Goal: Information Seeking & Learning: Understand process/instructions

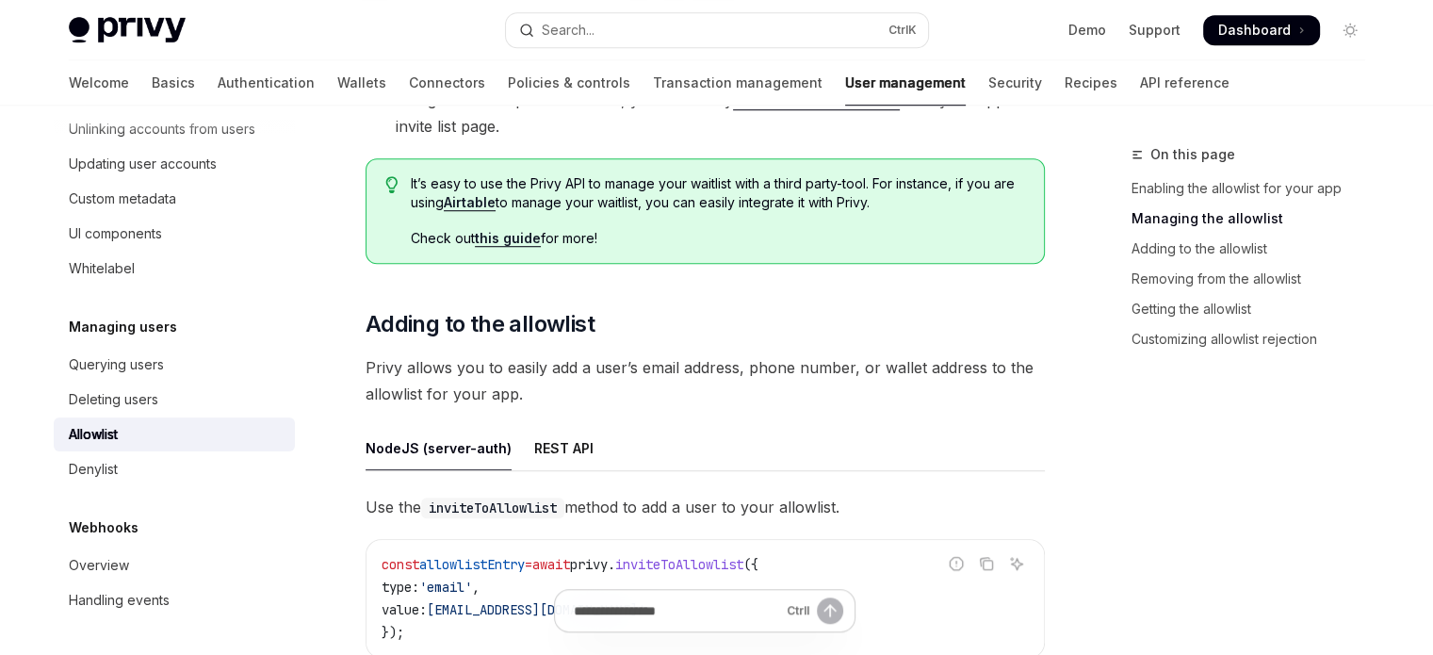
scroll to position [1413, 0]
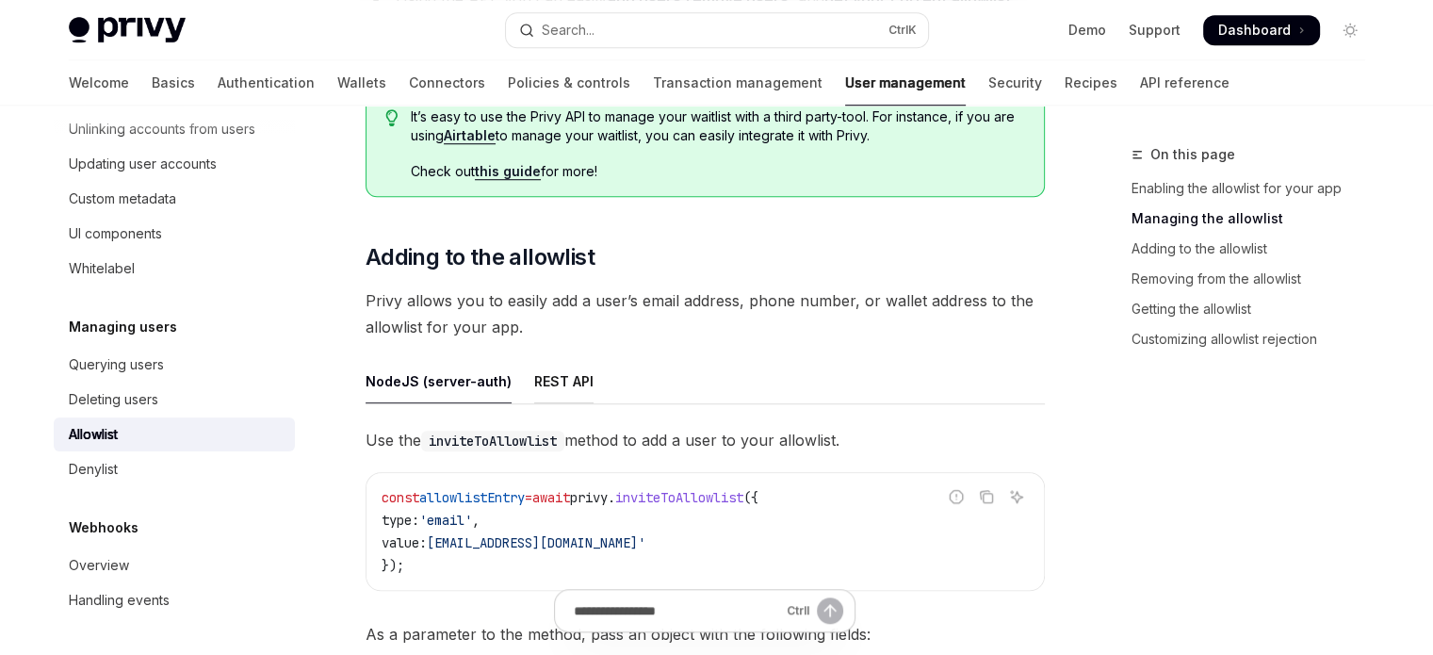
click at [545, 380] on div "REST API" at bounding box center [563, 381] width 59 height 44
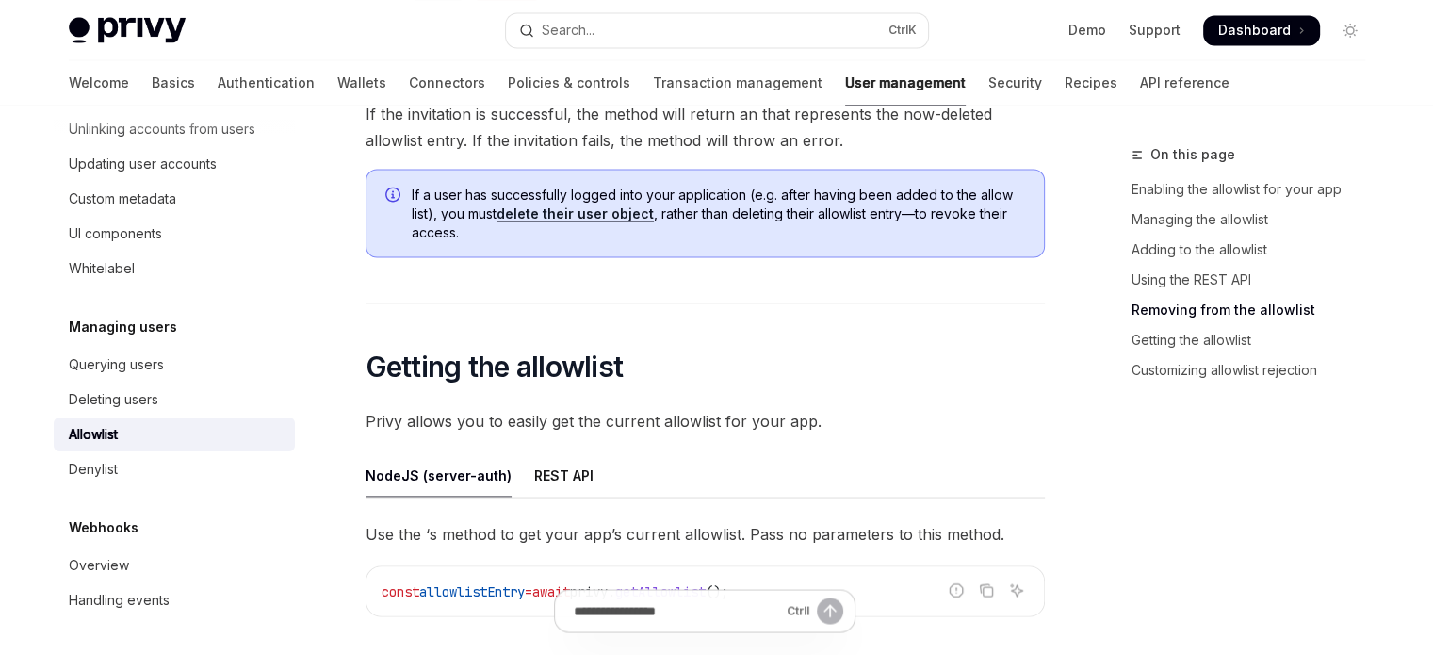
scroll to position [3468, 0]
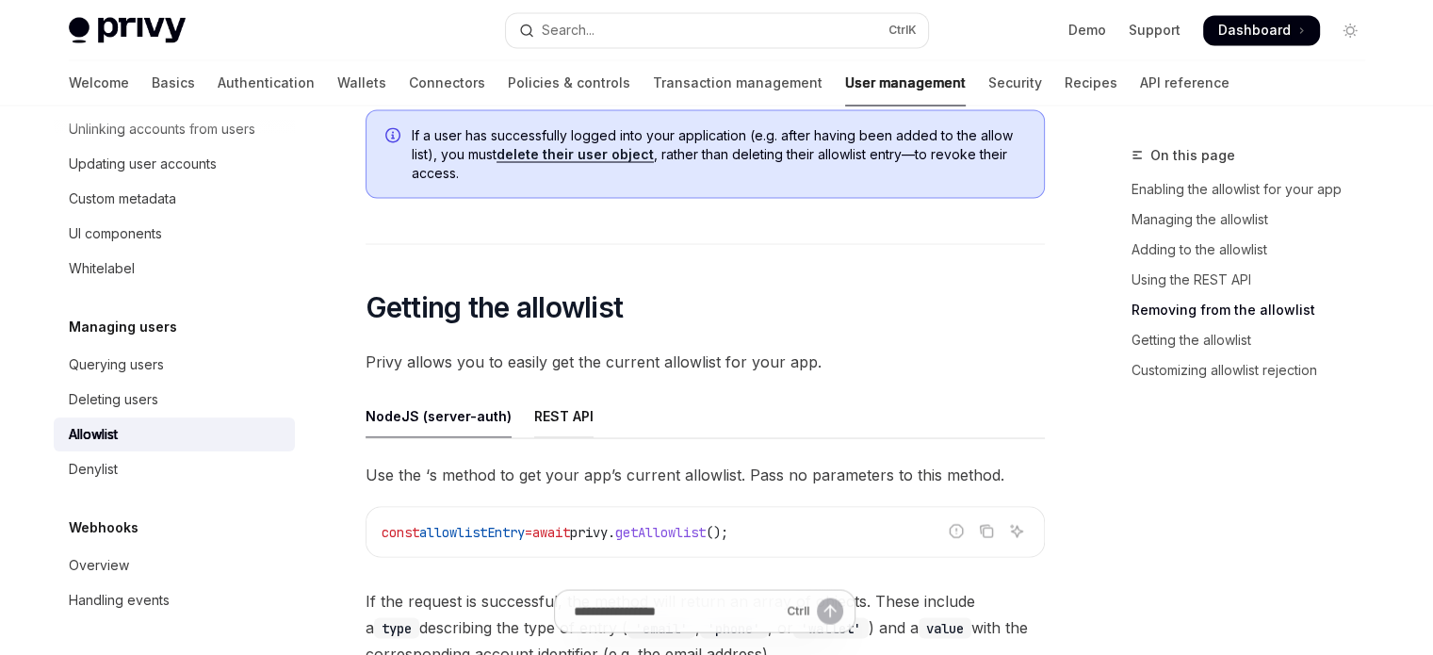
click at [580, 414] on div "REST API" at bounding box center [563, 415] width 59 height 44
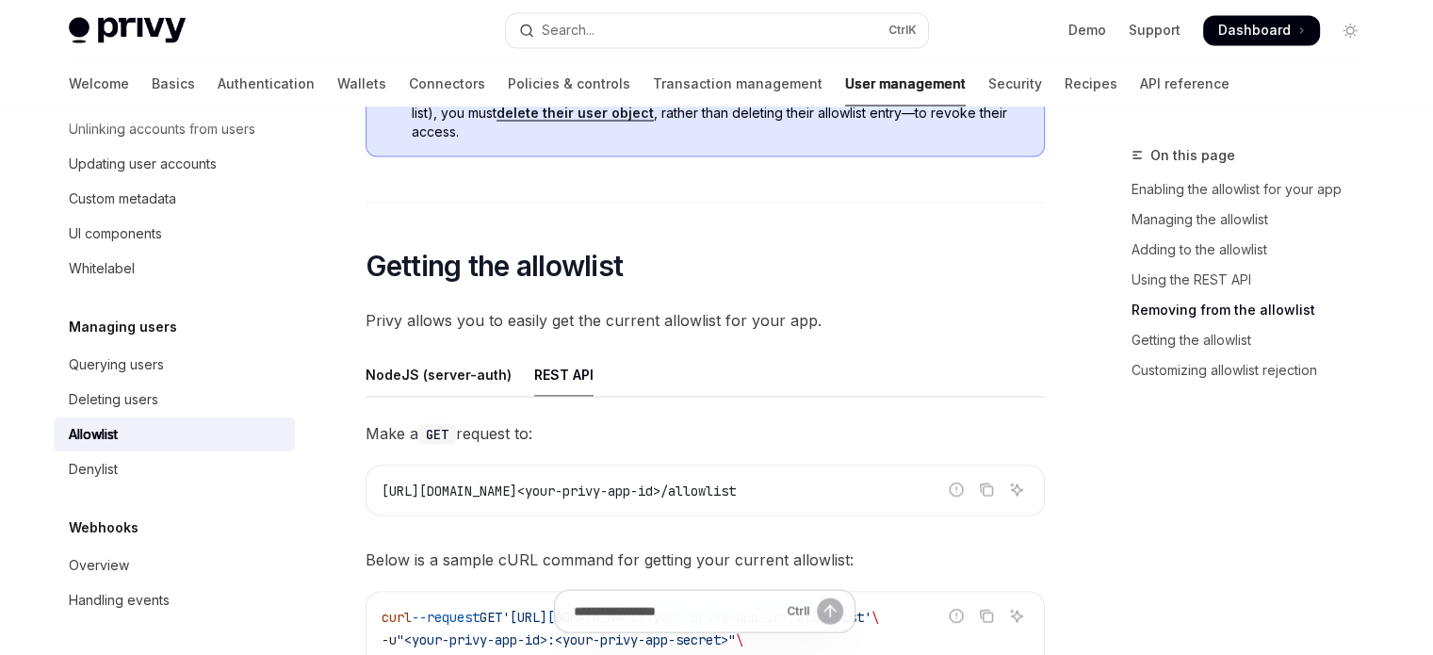
scroll to position [3750, 0]
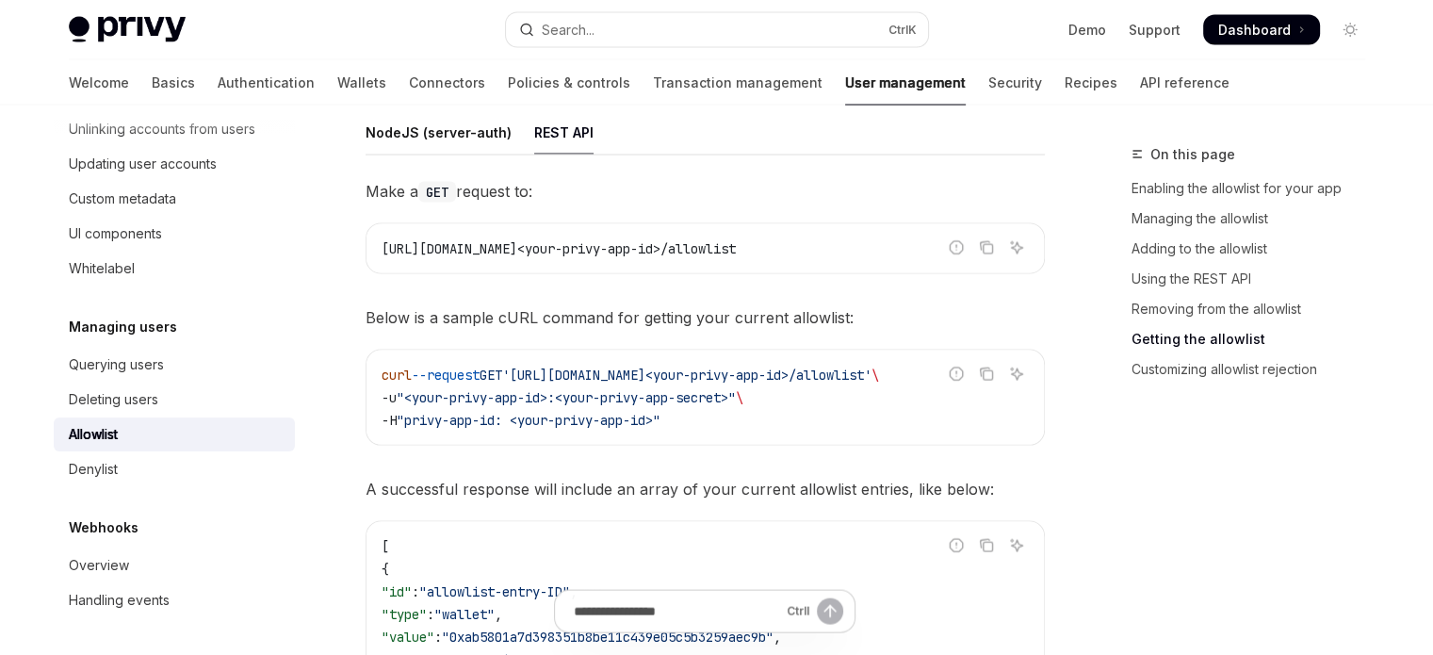
drag, startPoint x: 886, startPoint y: 253, endPoint x: 796, endPoint y: 239, distance: 90.6
click at [796, 239] on code "[URL][DOMAIN_NAME]<your-privy-app-id>/allowlist" at bounding box center [705, 248] width 647 height 23
copy span "/allowlist"
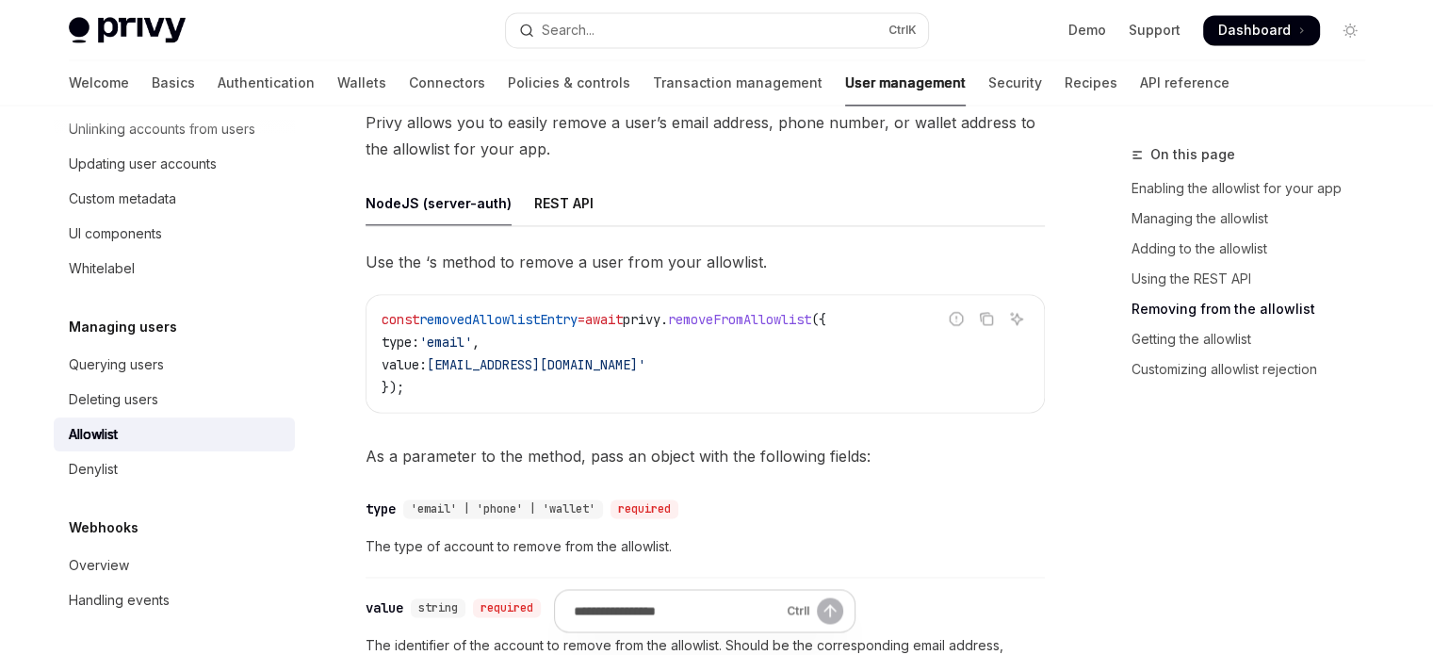
scroll to position [2785, 0]
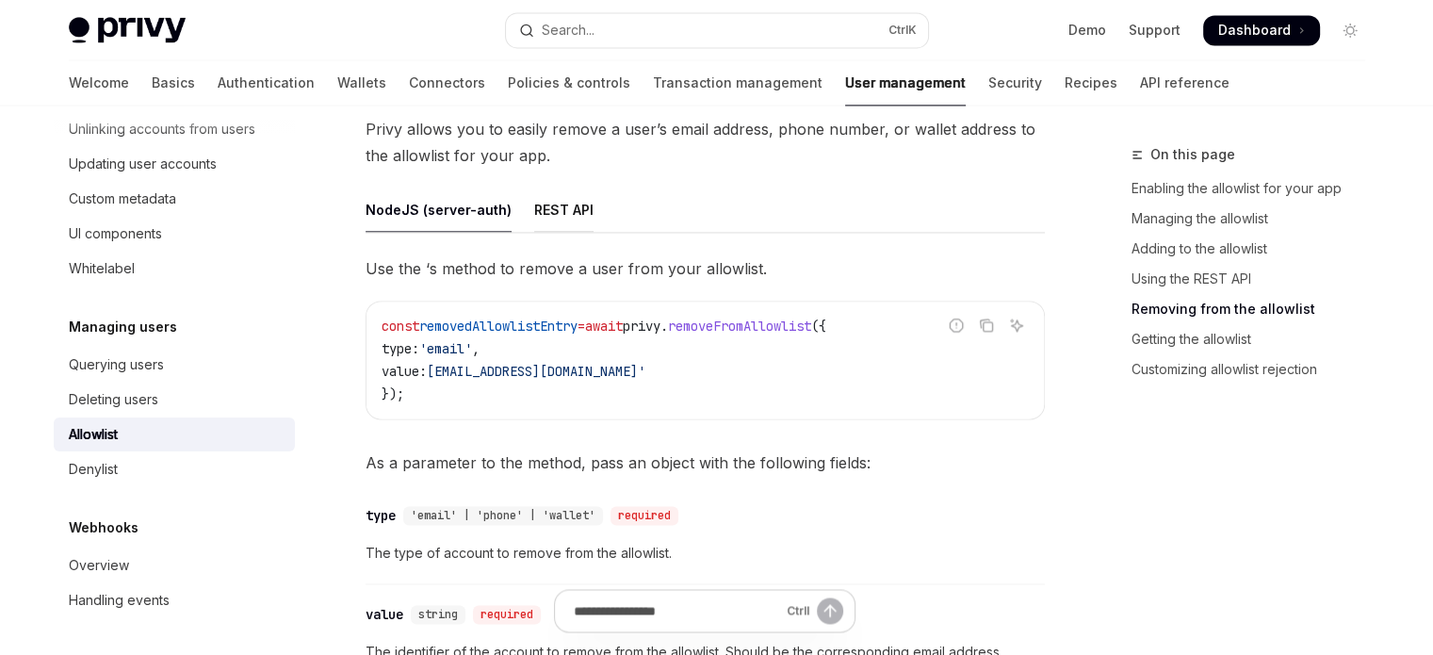
click at [561, 219] on div "REST API" at bounding box center [563, 209] width 59 height 44
type textarea "*"
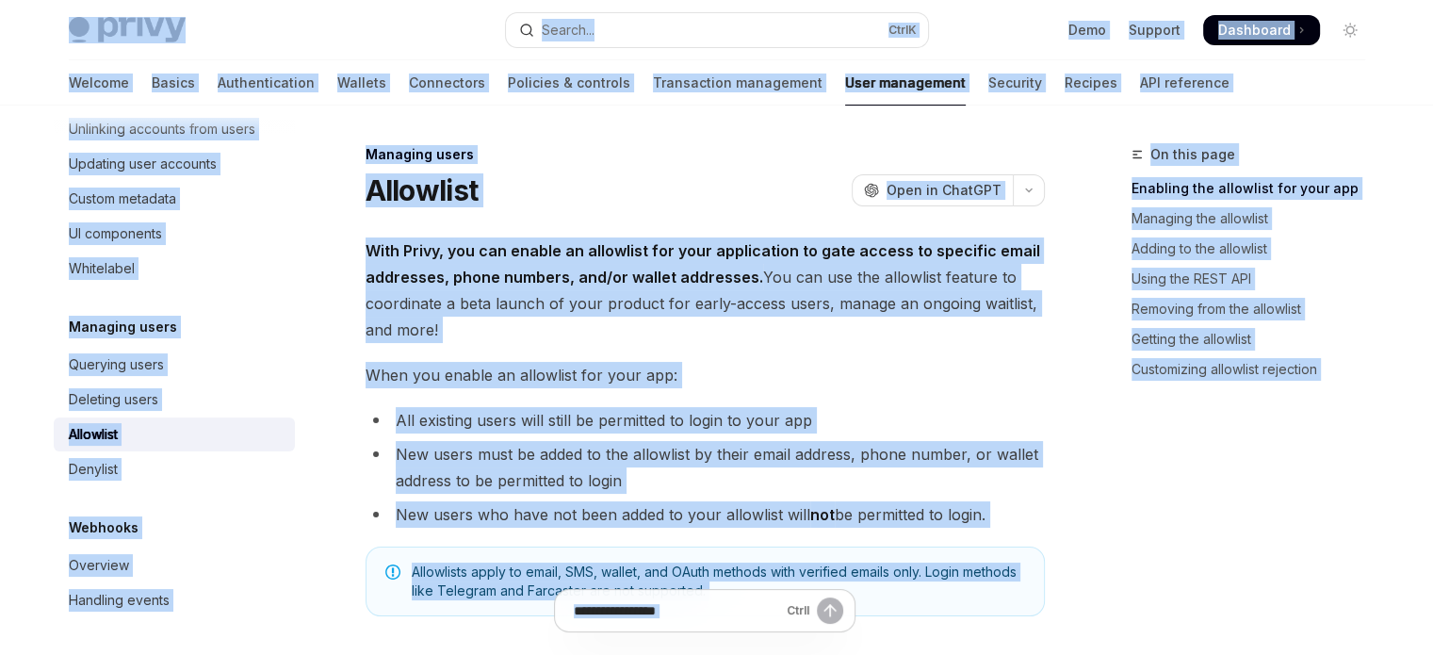
copy div "Skip to main content Privy Docs home page Search... Ctrl K Demo Support Dashboa…"
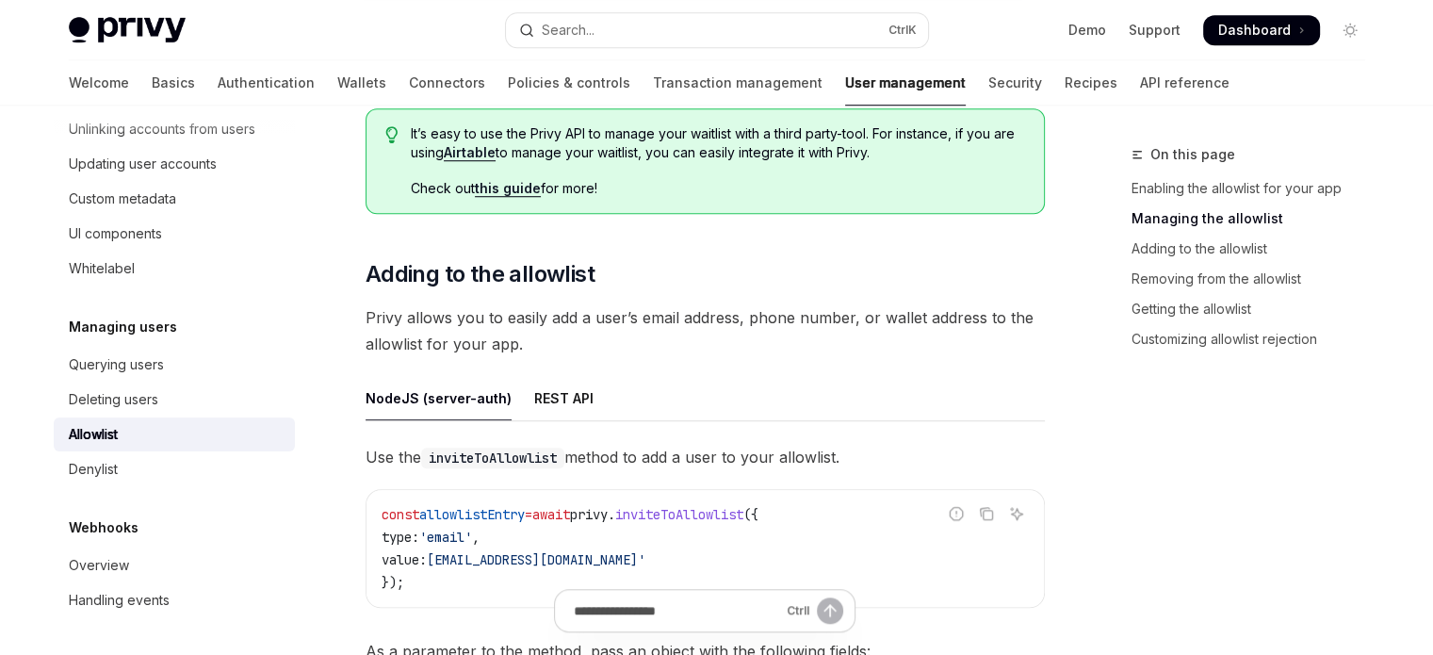
scroll to position [1413, 0]
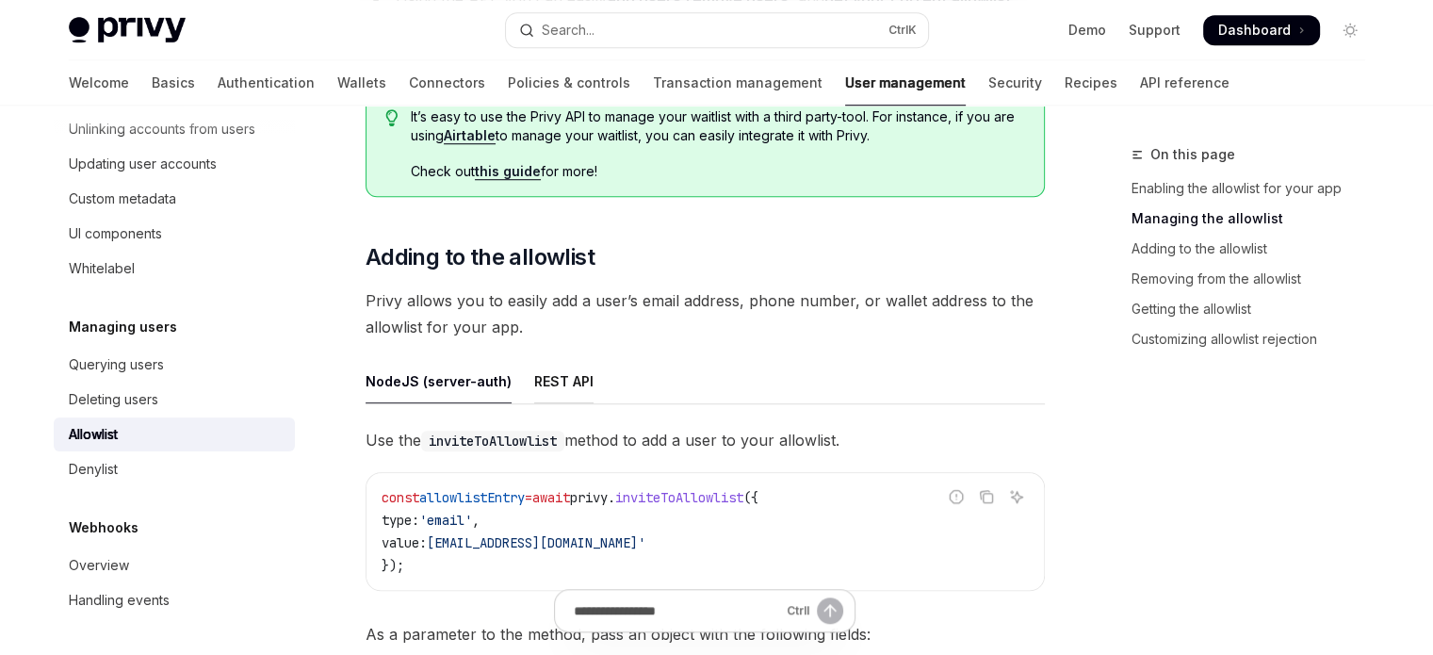
click at [552, 372] on div "REST API" at bounding box center [563, 381] width 59 height 44
type textarea "*"
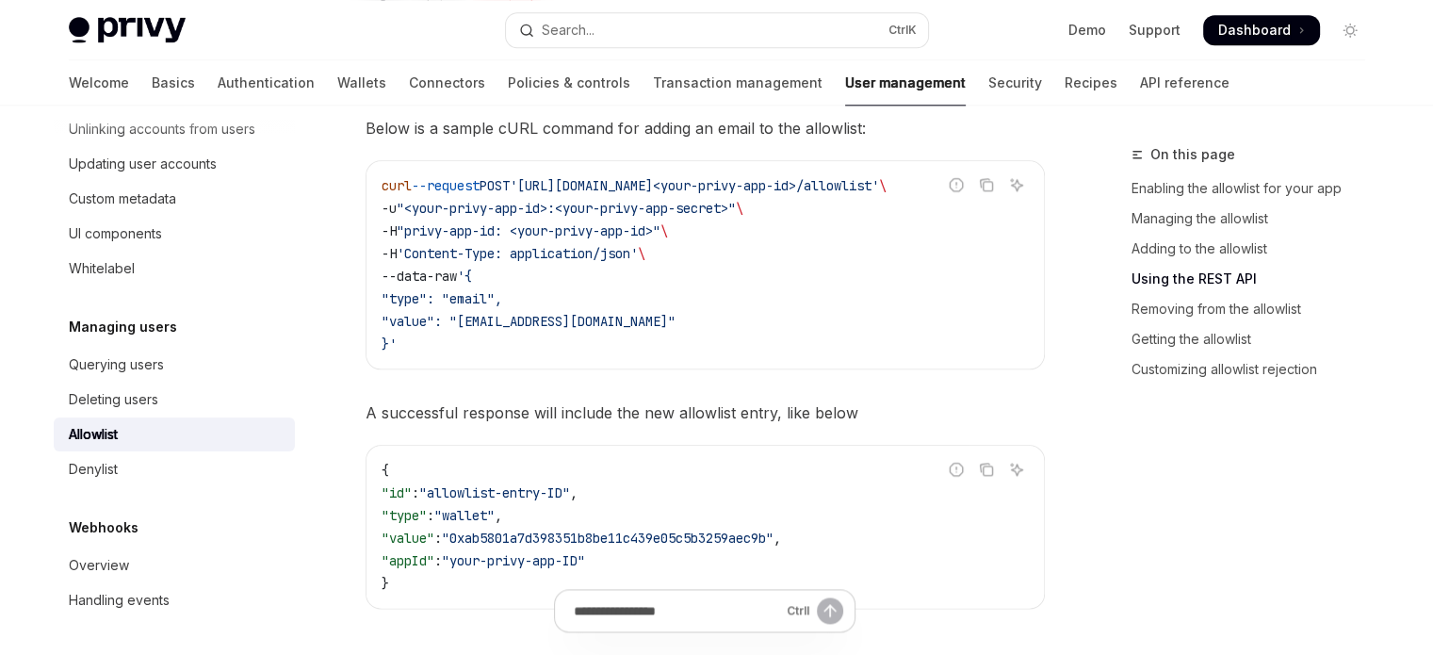
scroll to position [2167, 0]
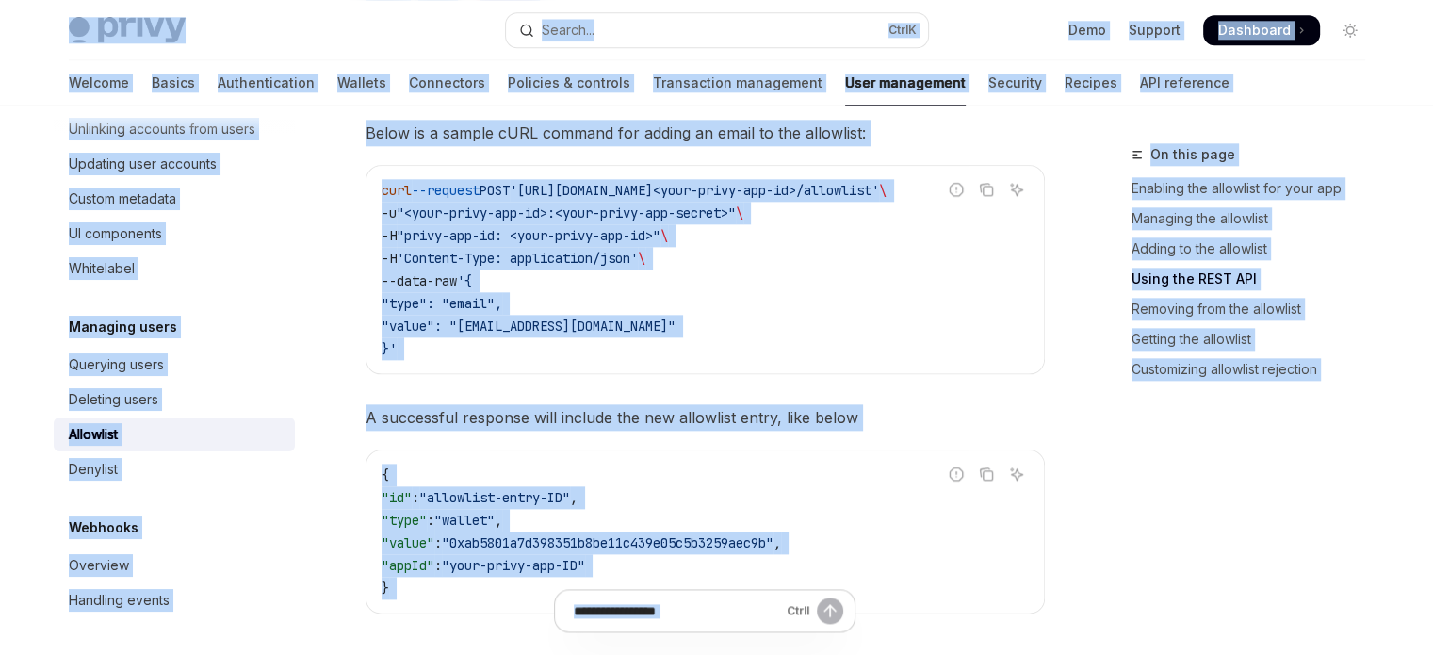
copy div "Skip to main content Privy Docs home page Search... Ctrl K Demo Support Dashboa…"
